Goal: Information Seeking & Learning: Learn about a topic

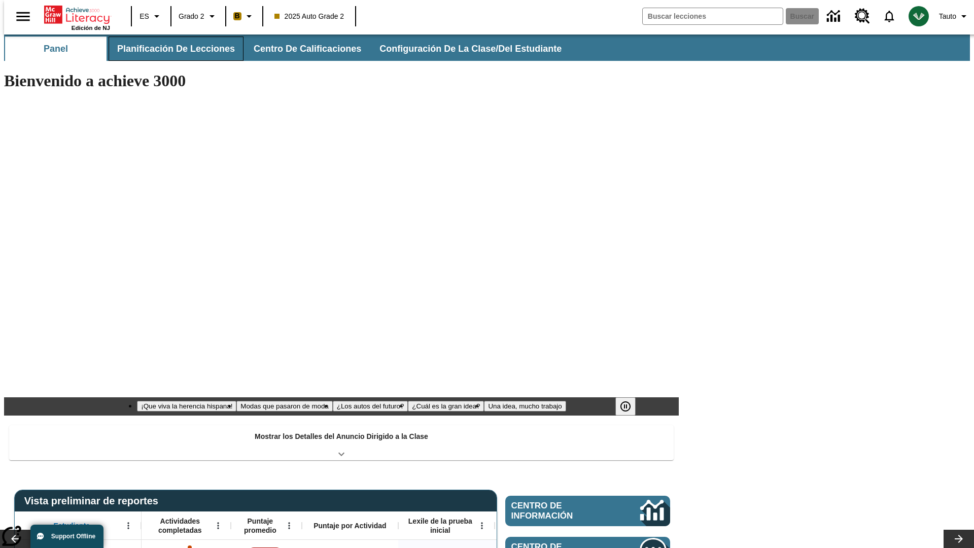
click at [170, 49] on button "Planificación de lecciones" at bounding box center [176, 49] width 135 height 24
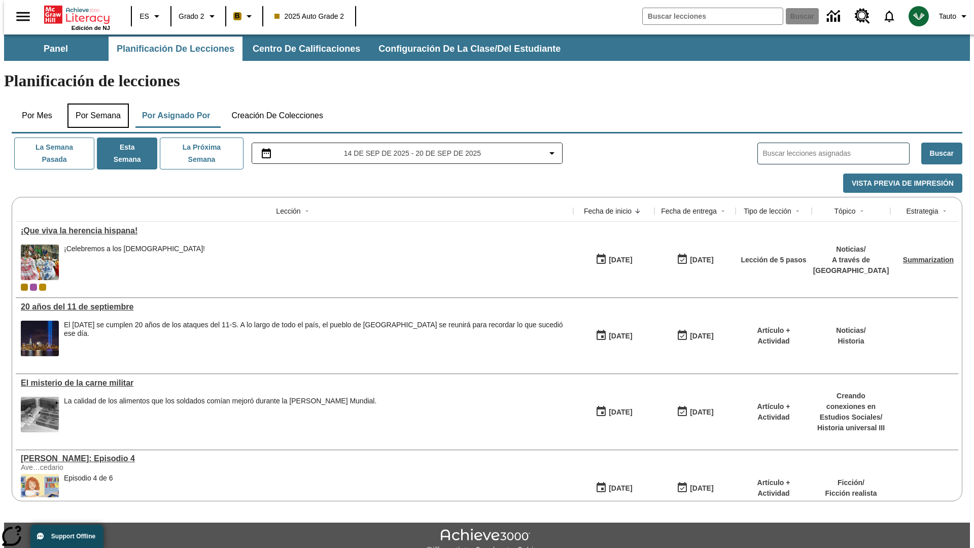
click at [95, 103] on button "Por semana" at bounding box center [97, 115] width 61 height 24
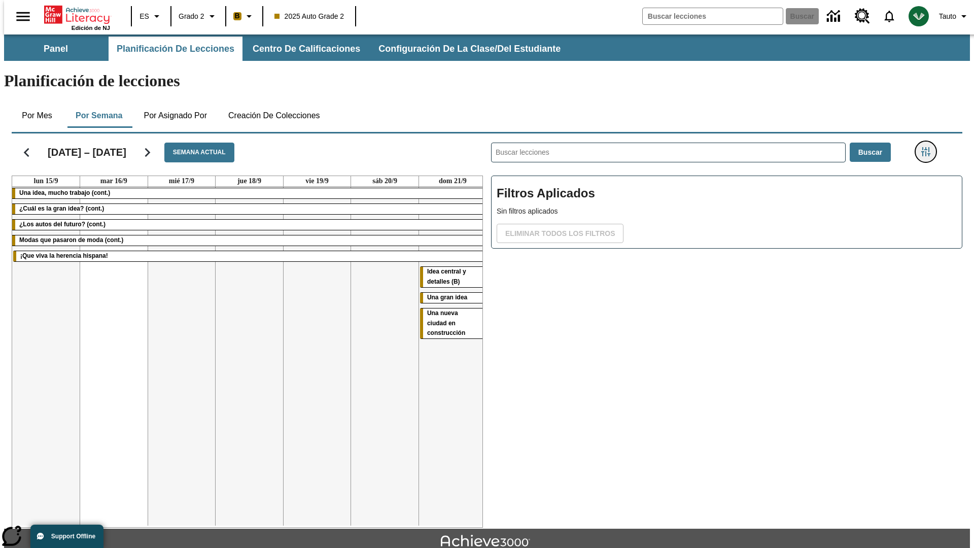
click at [929, 147] on icon "Menú lateral de filtros" at bounding box center [925, 151] width 9 height 9
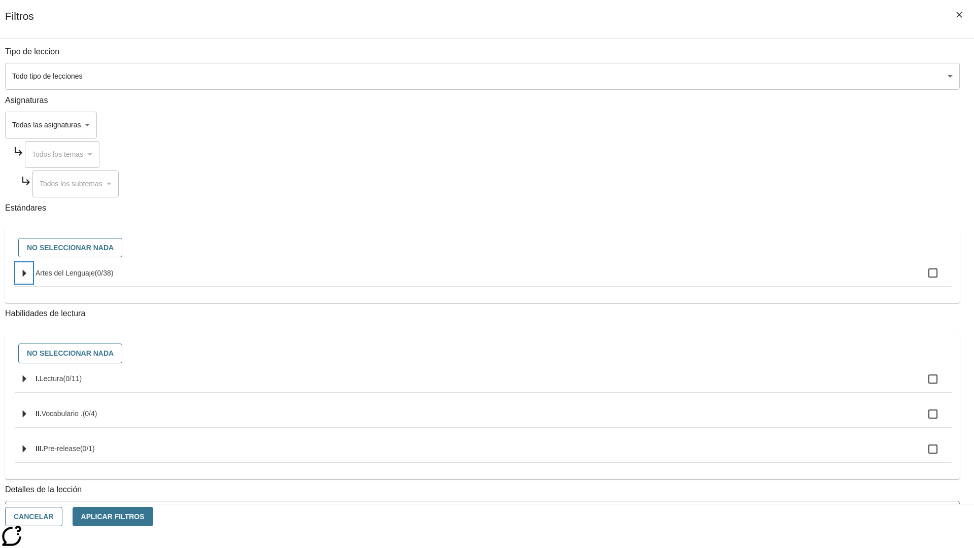
click at [26, 277] on icon "Seleccione estándares" at bounding box center [25, 273] width 4 height 8
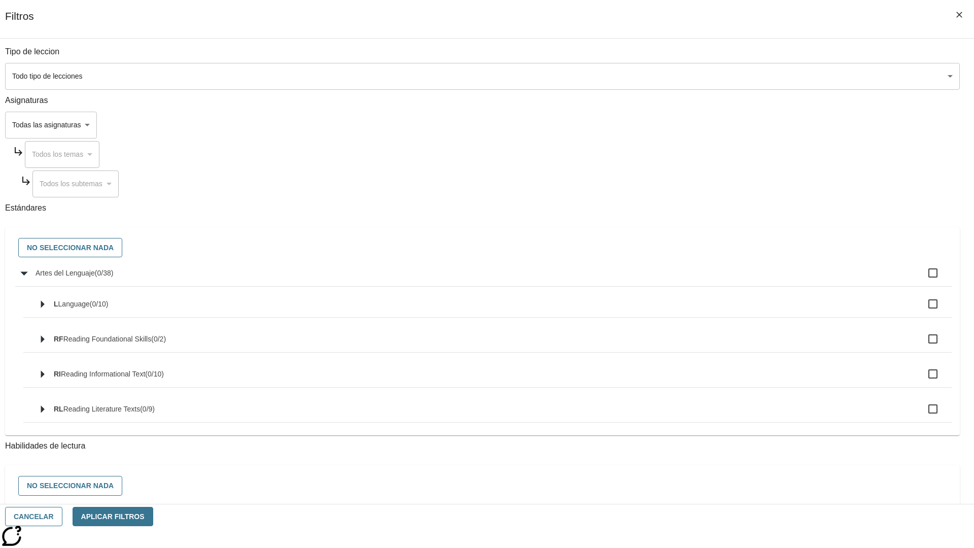
click at [738, 278] on label "Artes del Lenguaje ( 0 / 38 )" at bounding box center [490, 272] width 908 height 21
click at [922, 278] on input "Artes del Lenguaje ( 0 / 38 )" at bounding box center [932, 272] width 21 height 21
checkbox input "true"
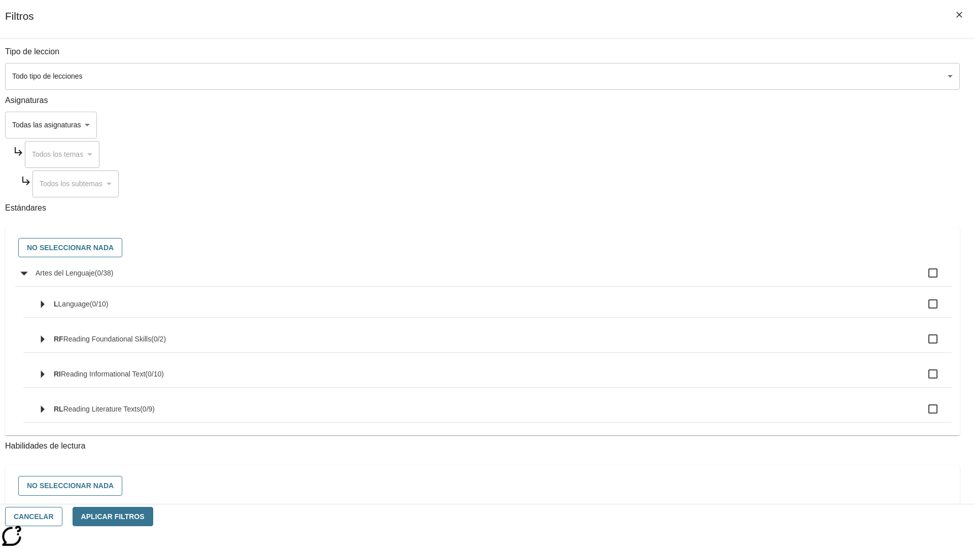
checkbox input "true"
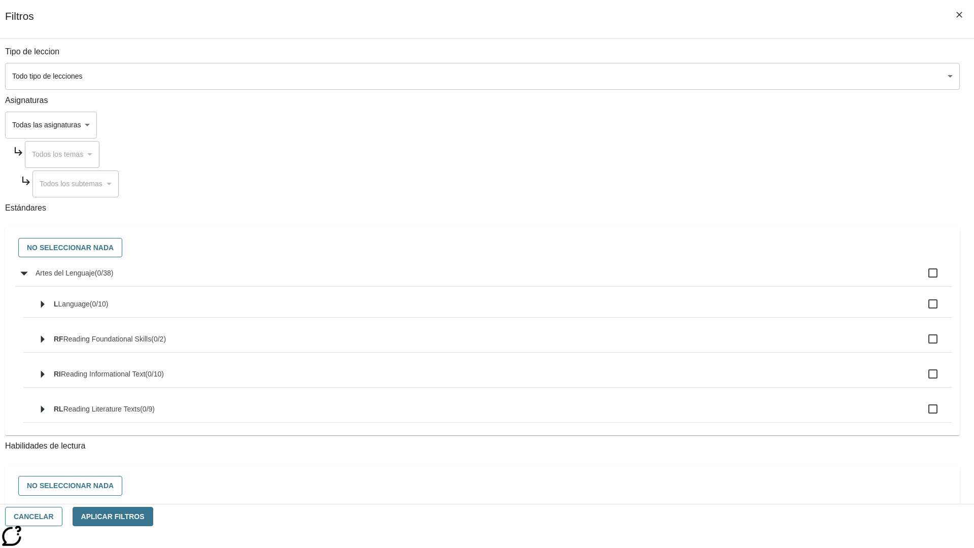
checkbox input "true"
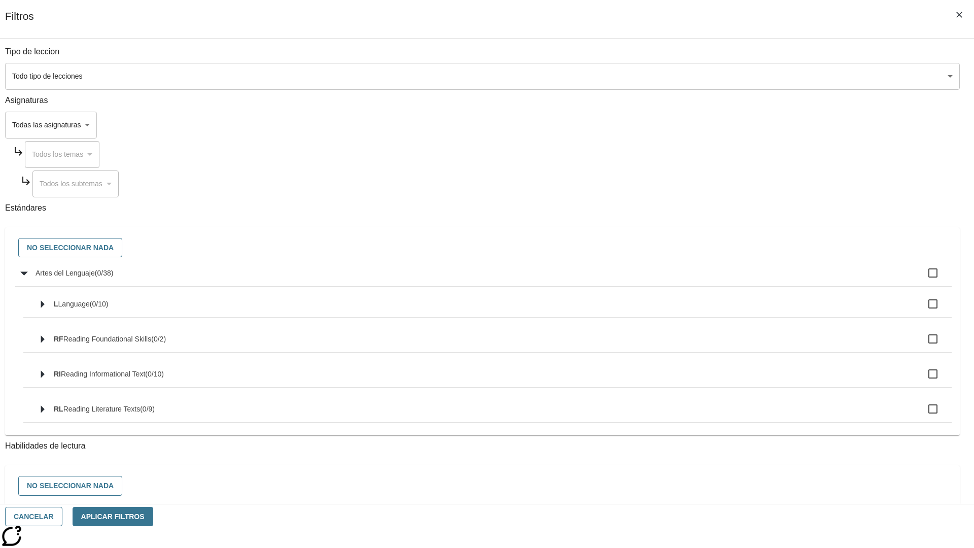
checkbox input "true"
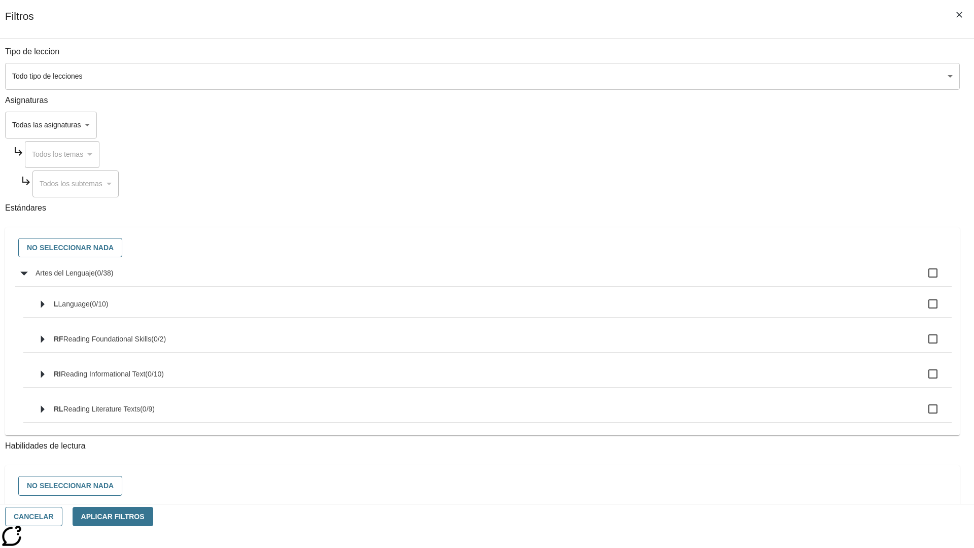
checkbox input "true"
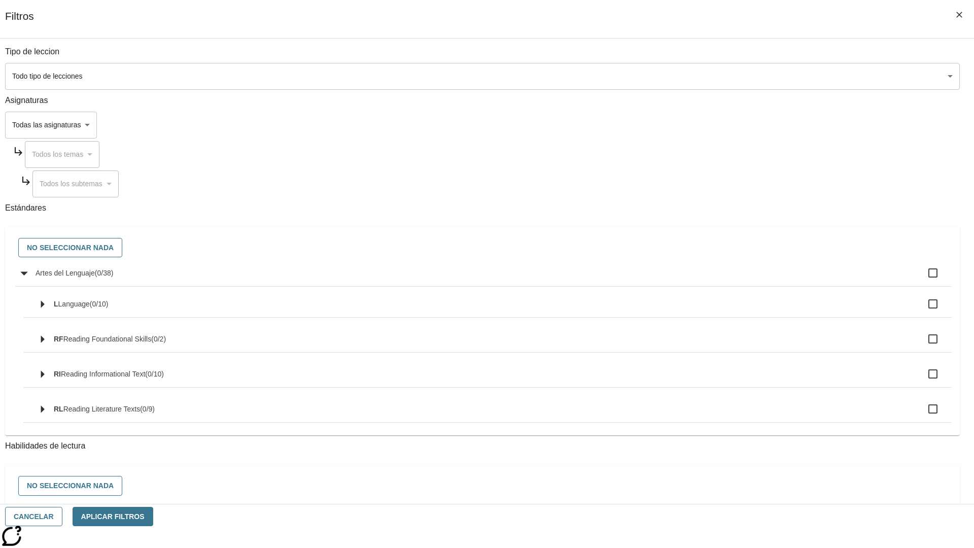
checkbox input "true"
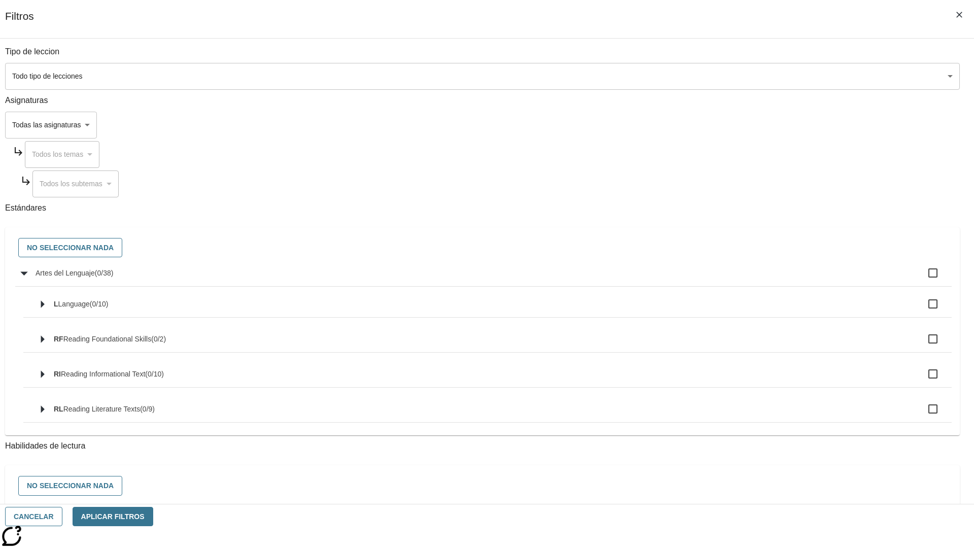
checkbox input "true"
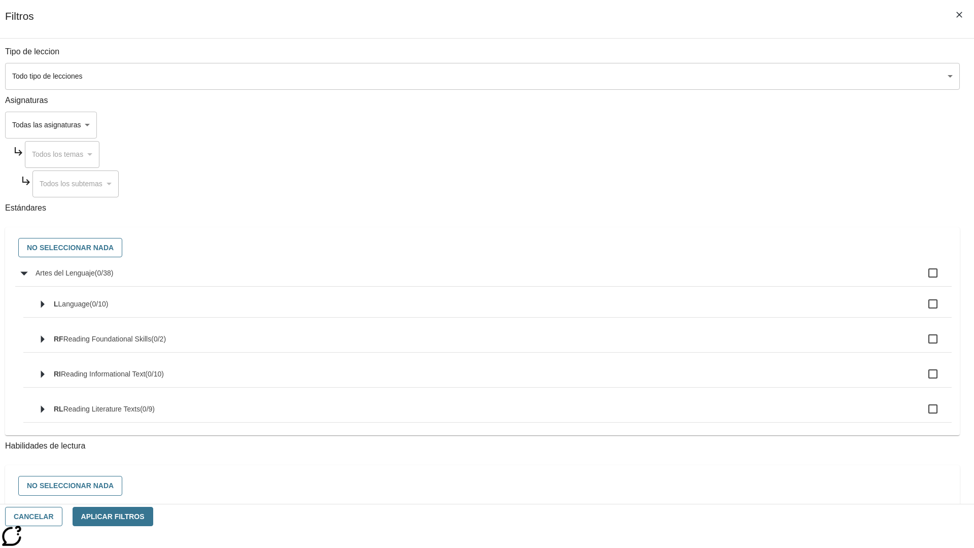
checkbox input "true"
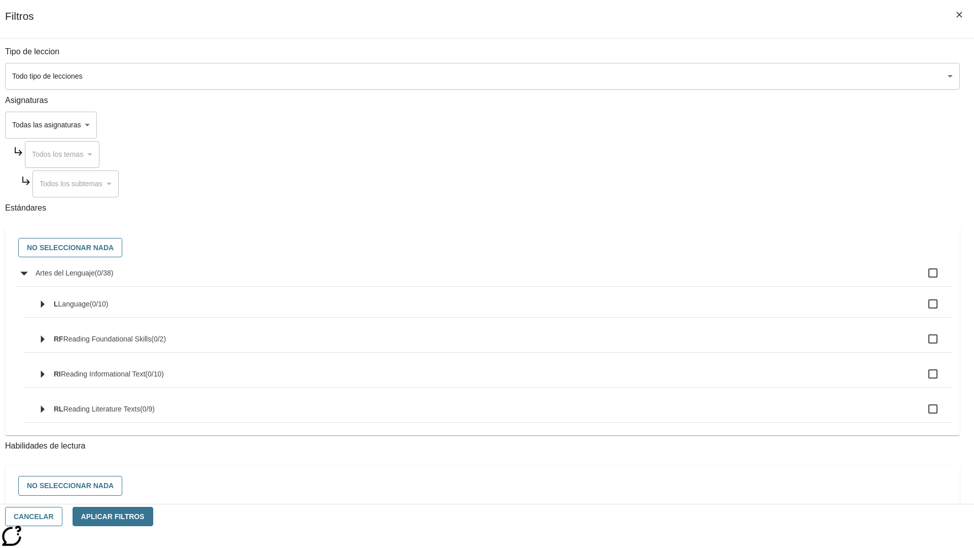
checkbox input "true"
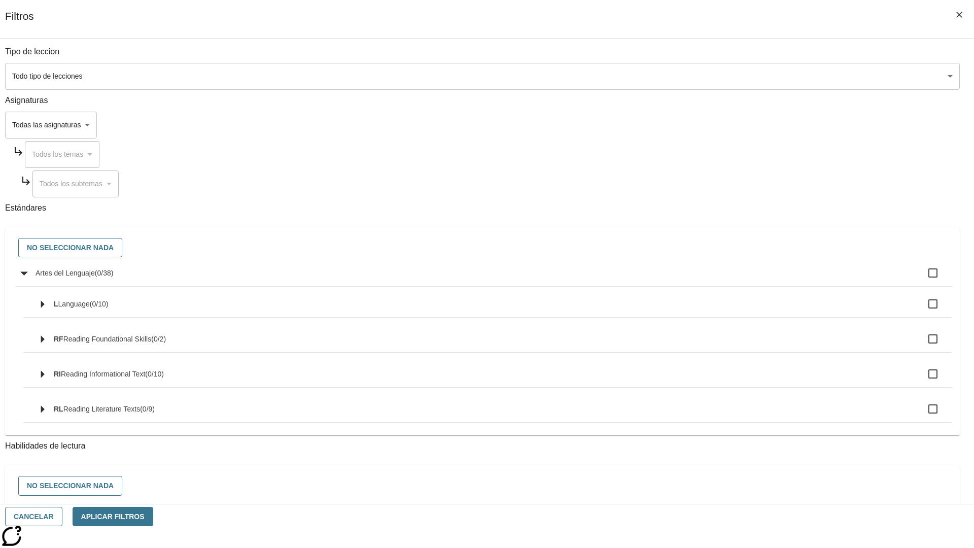
checkbox input "true"
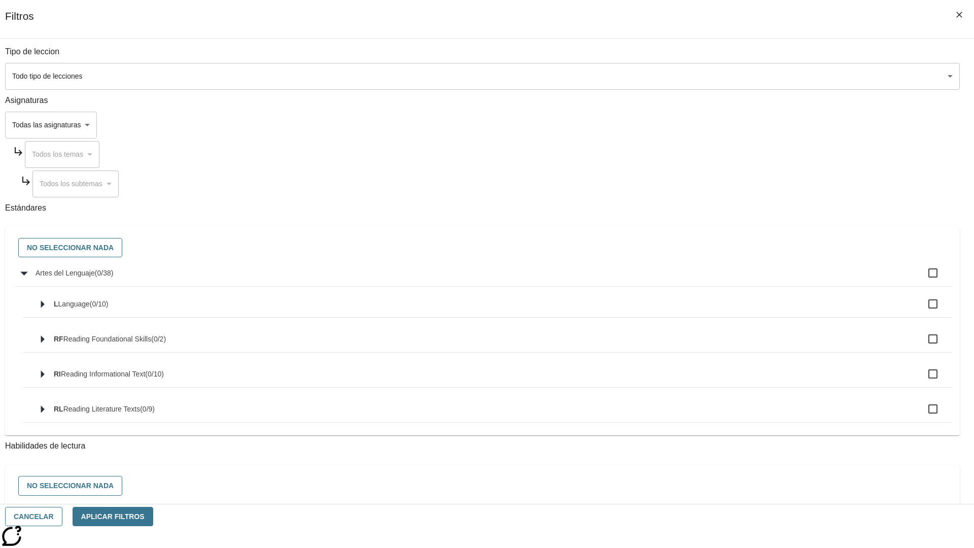
checkbox input "true"
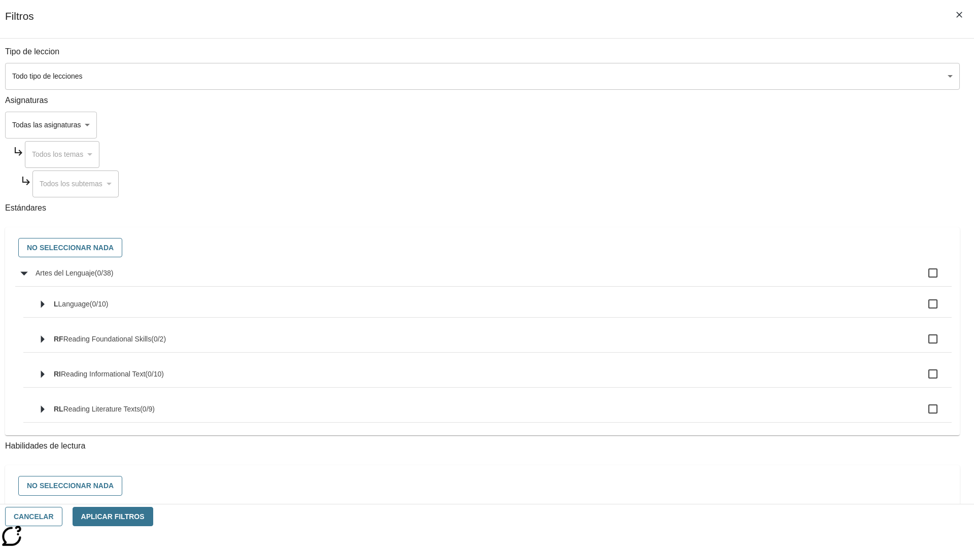
checkbox input "true"
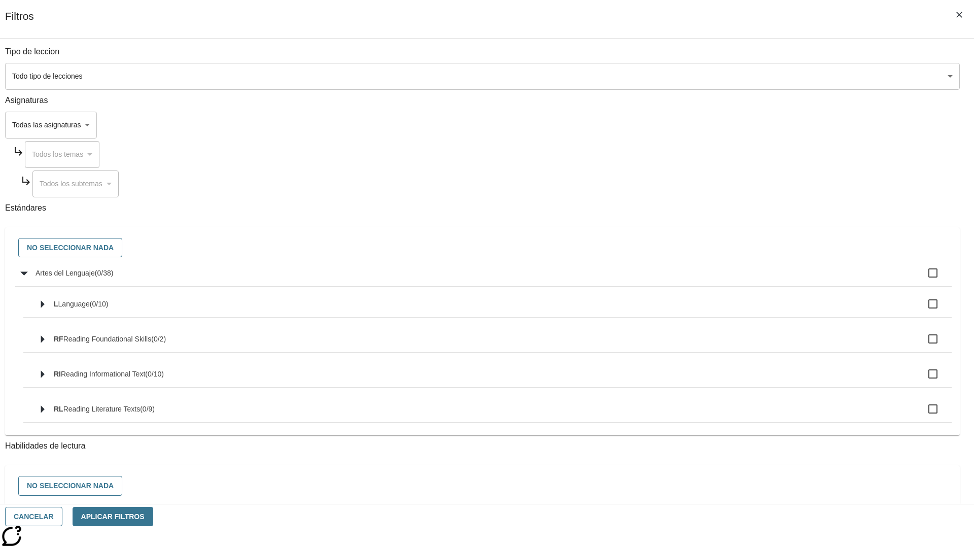
checkbox input "true"
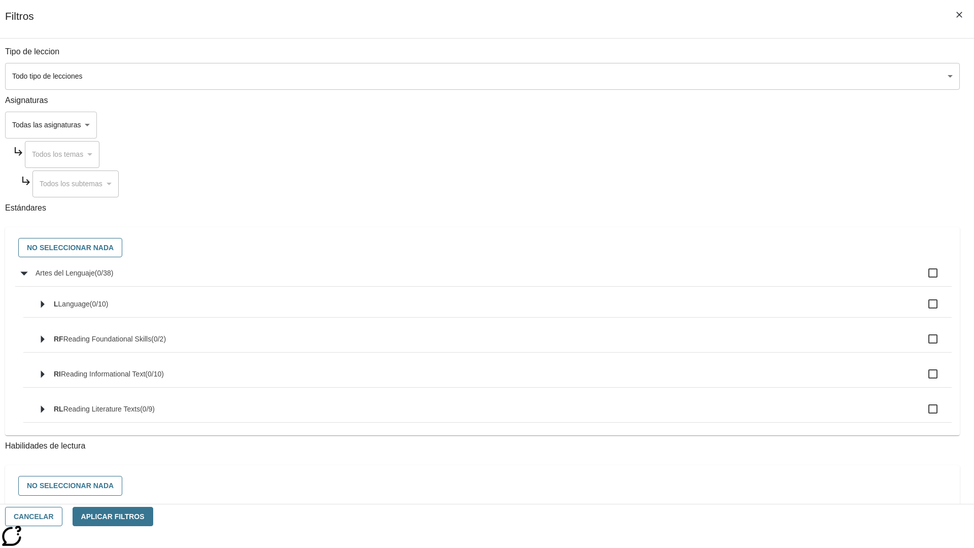
checkbox input "true"
click at [122, 248] on button "No seleccionar nada" at bounding box center [70, 248] width 104 height 20
checkbox input "false"
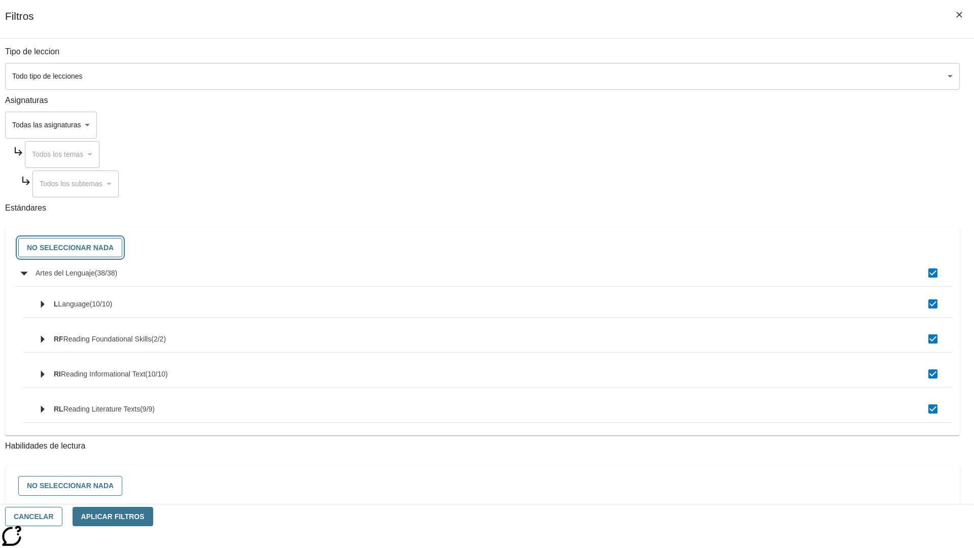
checkbox input "false"
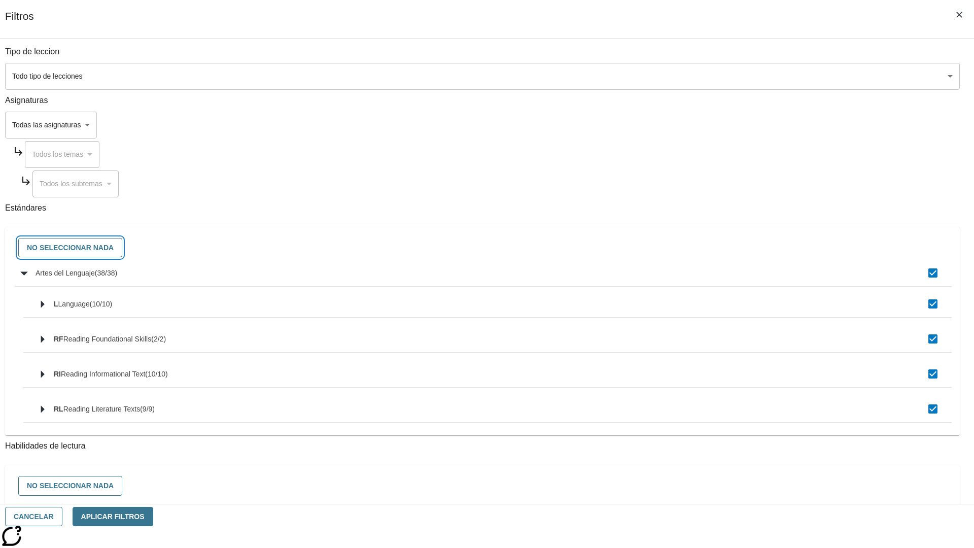
checkbox input "false"
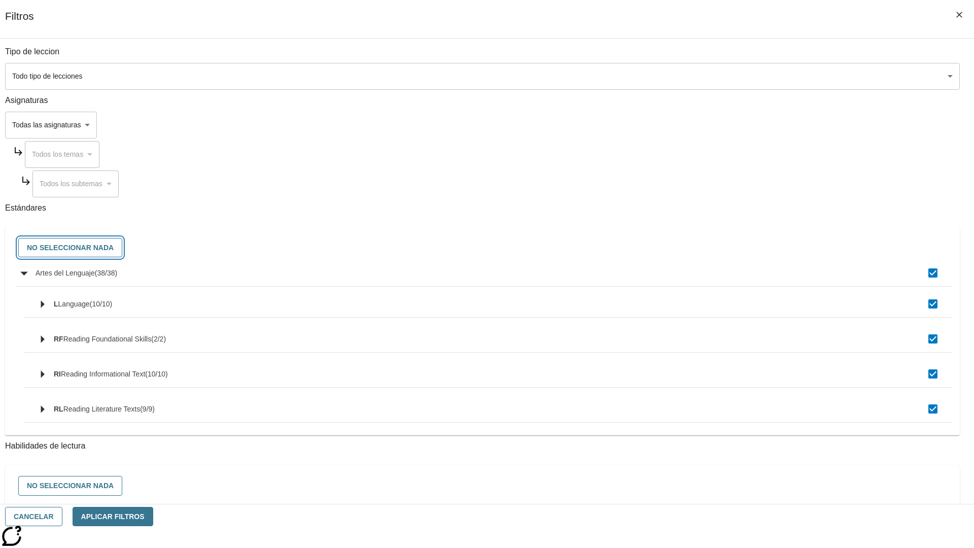
checkbox input "false"
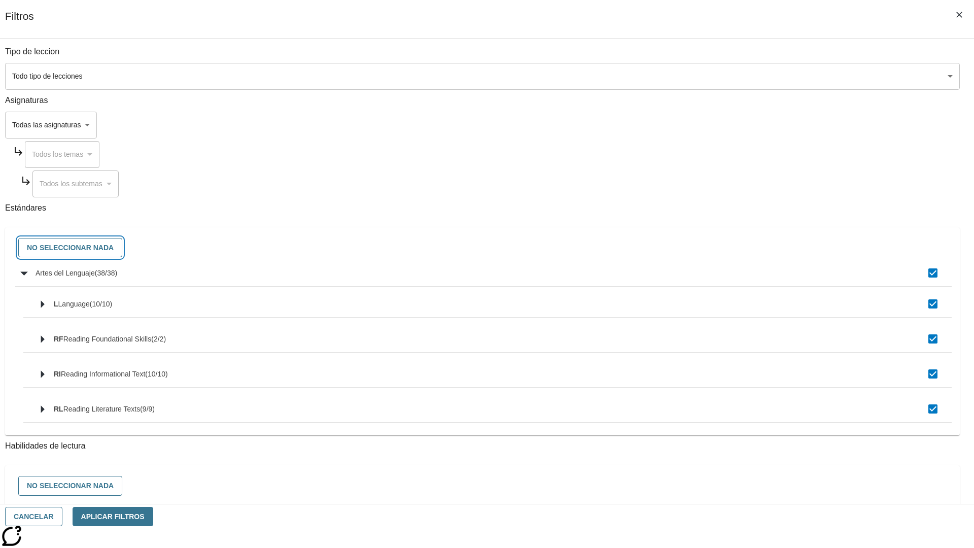
checkbox input "false"
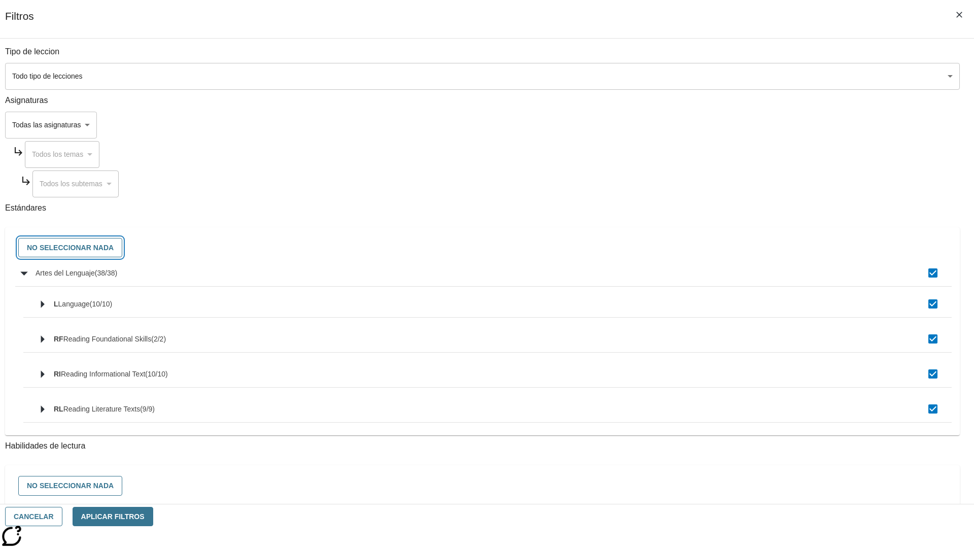
checkbox input "false"
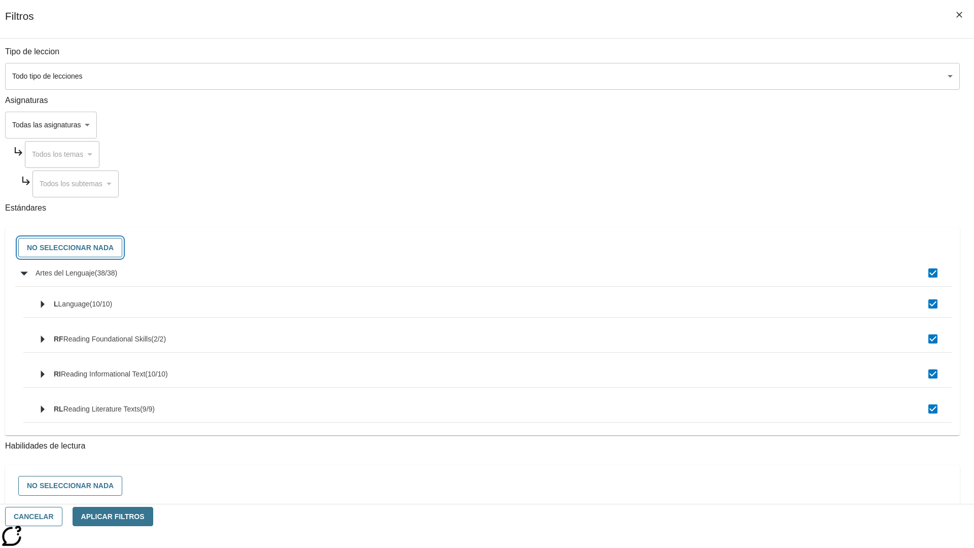
checkbox input "false"
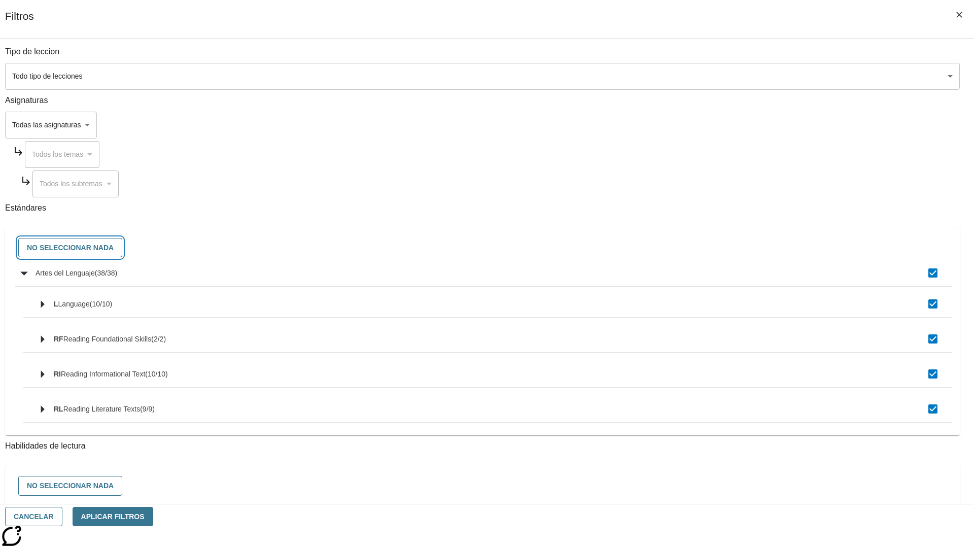
checkbox input "false"
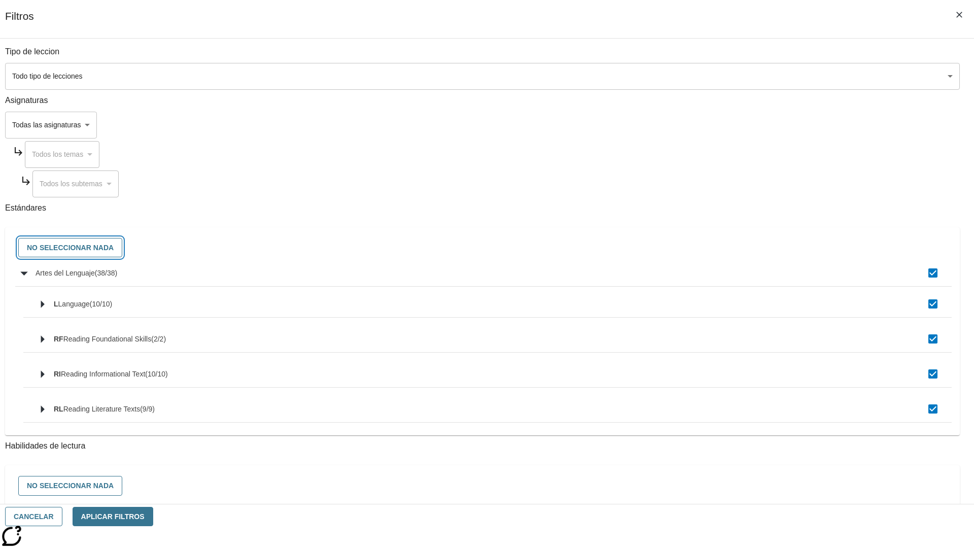
checkbox input "false"
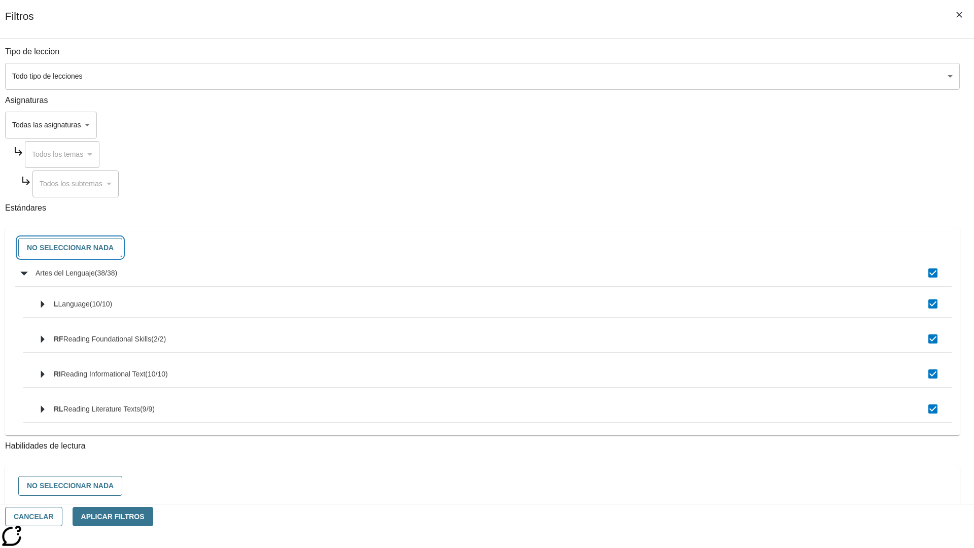
checkbox input "false"
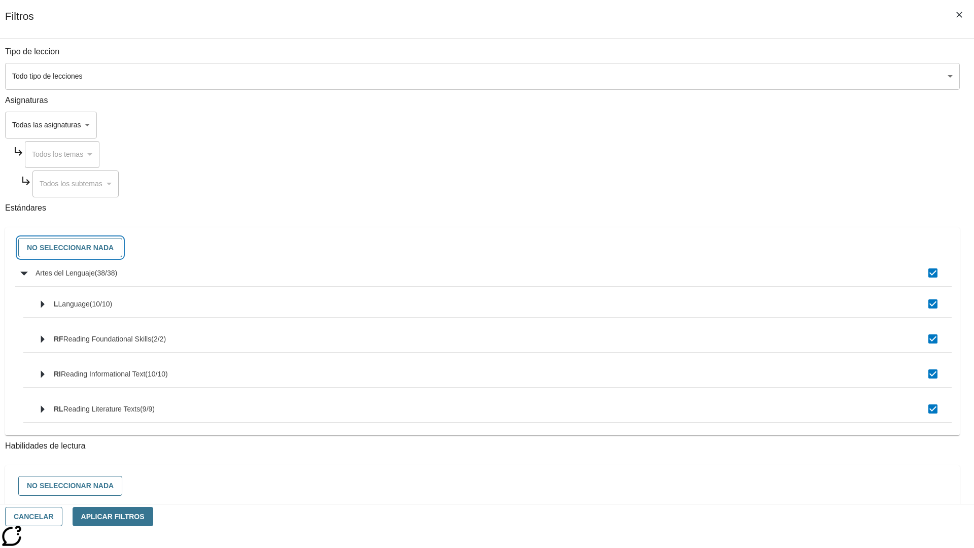
checkbox input "false"
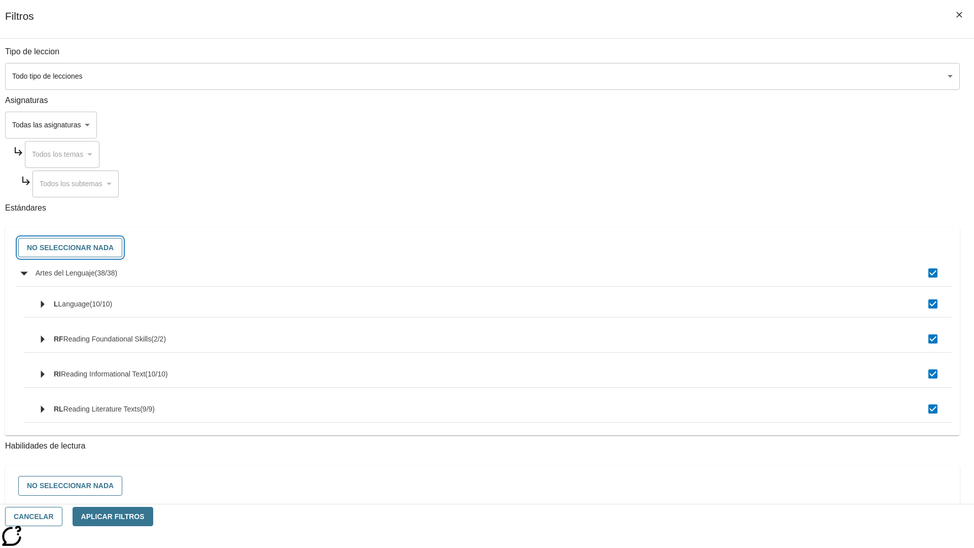
checkbox input "false"
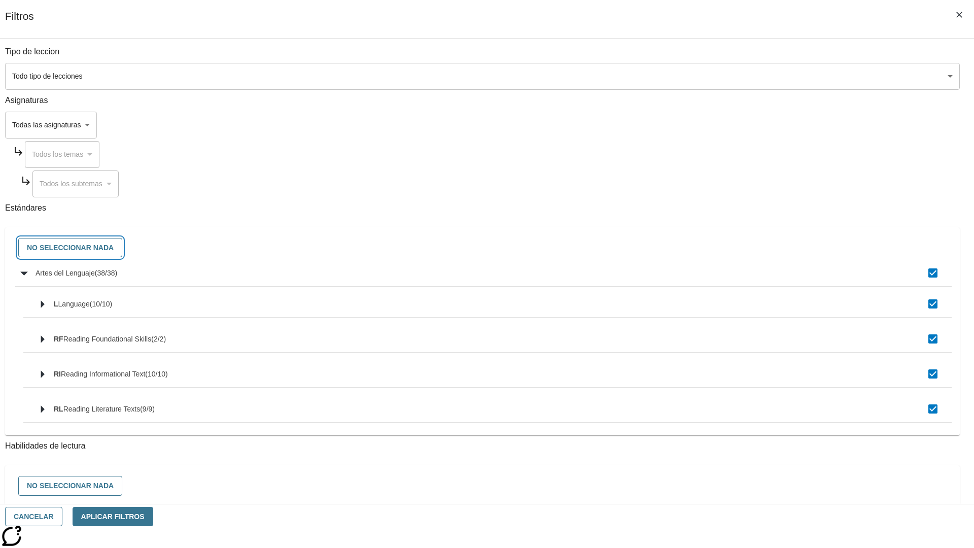
checkbox input "false"
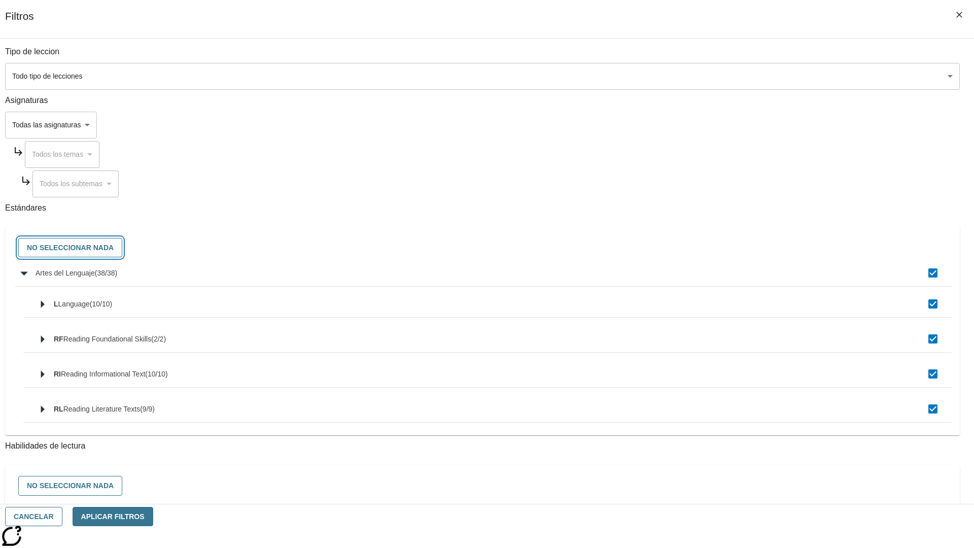
checkbox input "false"
click at [62, 516] on button "Cancelar" at bounding box center [33, 517] width 57 height 20
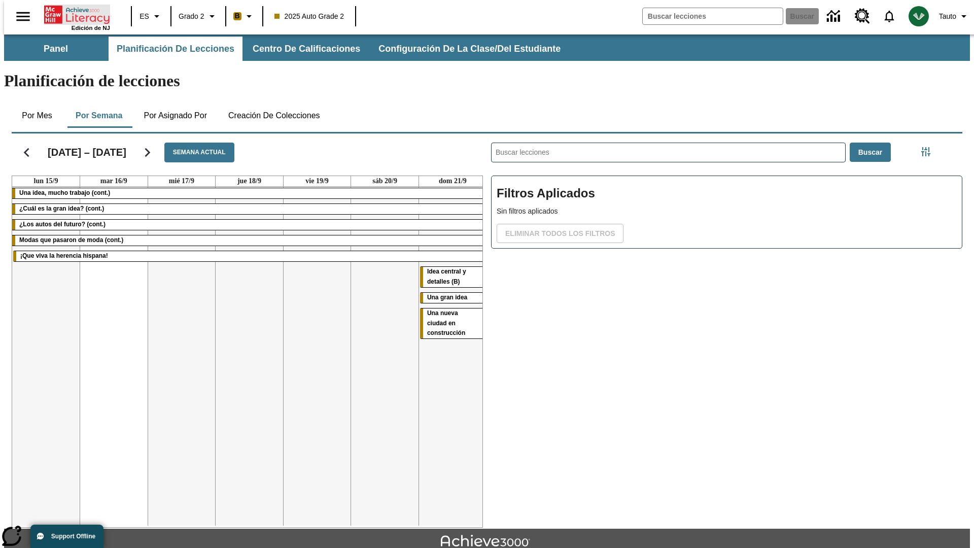
click at [73, 14] on icon "Portada" at bounding box center [77, 15] width 67 height 20
